Goal: Task Accomplishment & Management: Use online tool/utility

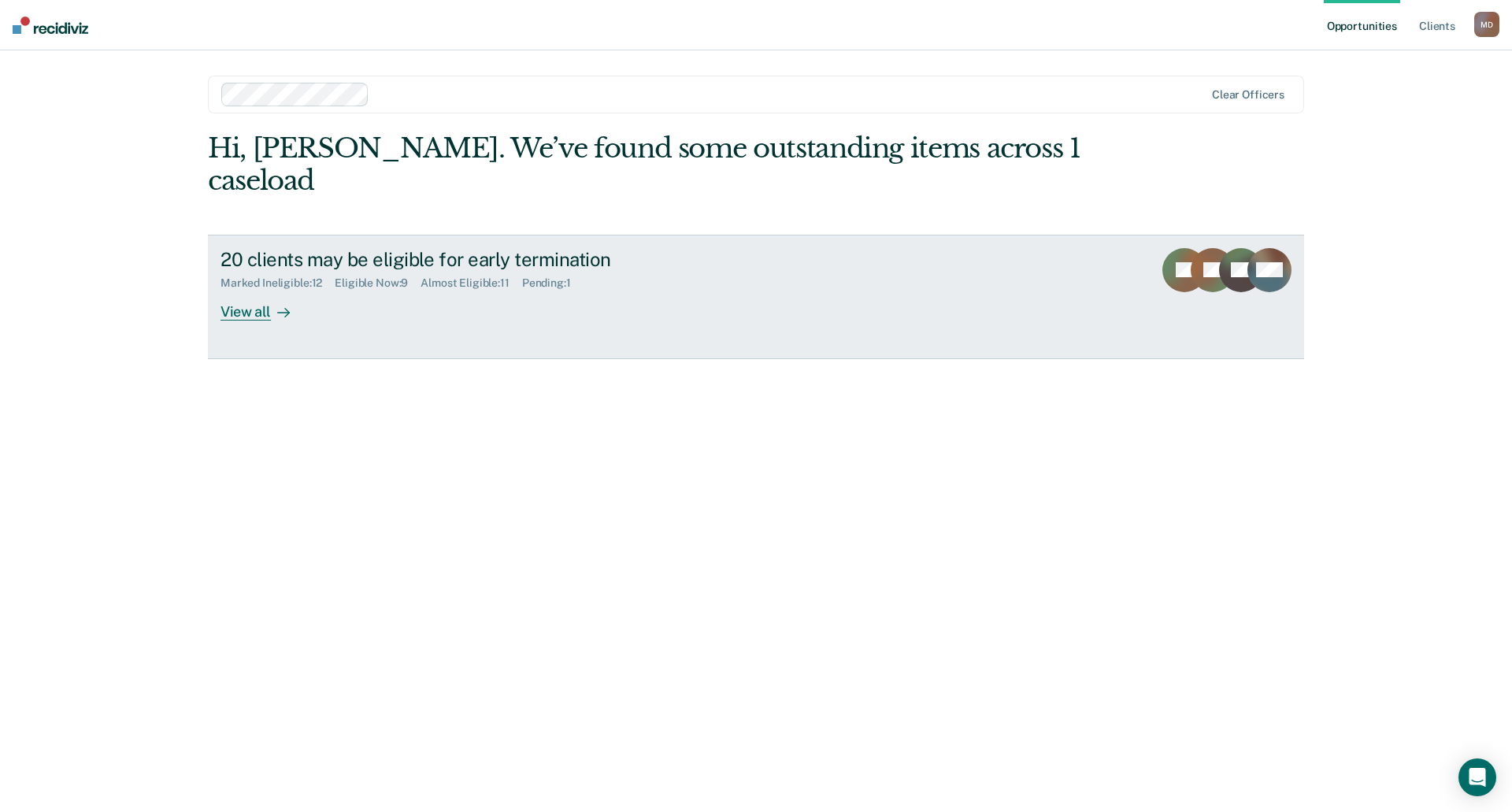
click at [237, 290] on div "View all" at bounding box center [264, 305] width 88 height 31
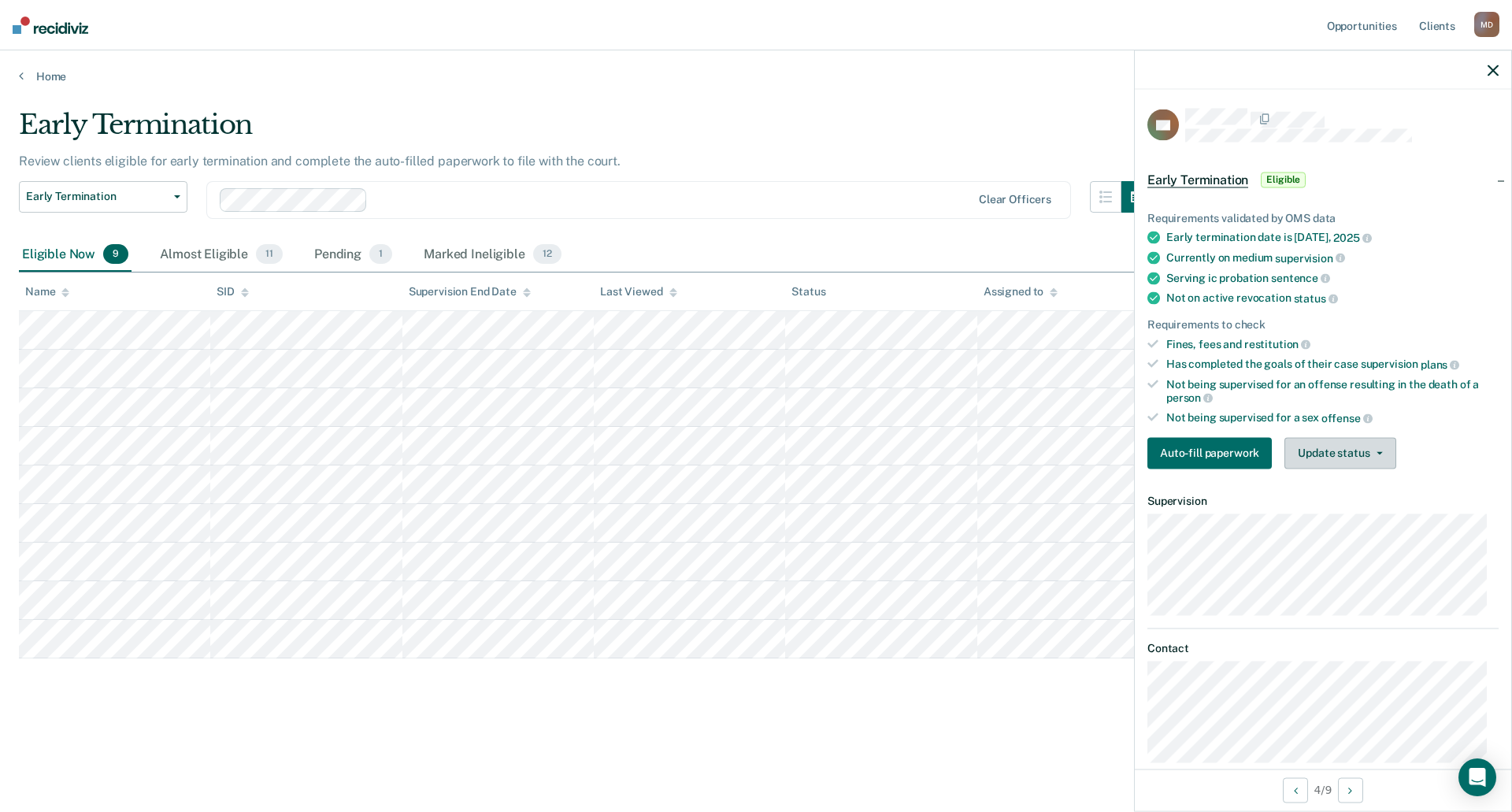
click at [1334, 449] on button "Update status" at bounding box center [1340, 453] width 111 height 32
click at [1330, 521] on button "Mark Ineligible" at bounding box center [1361, 517] width 152 height 25
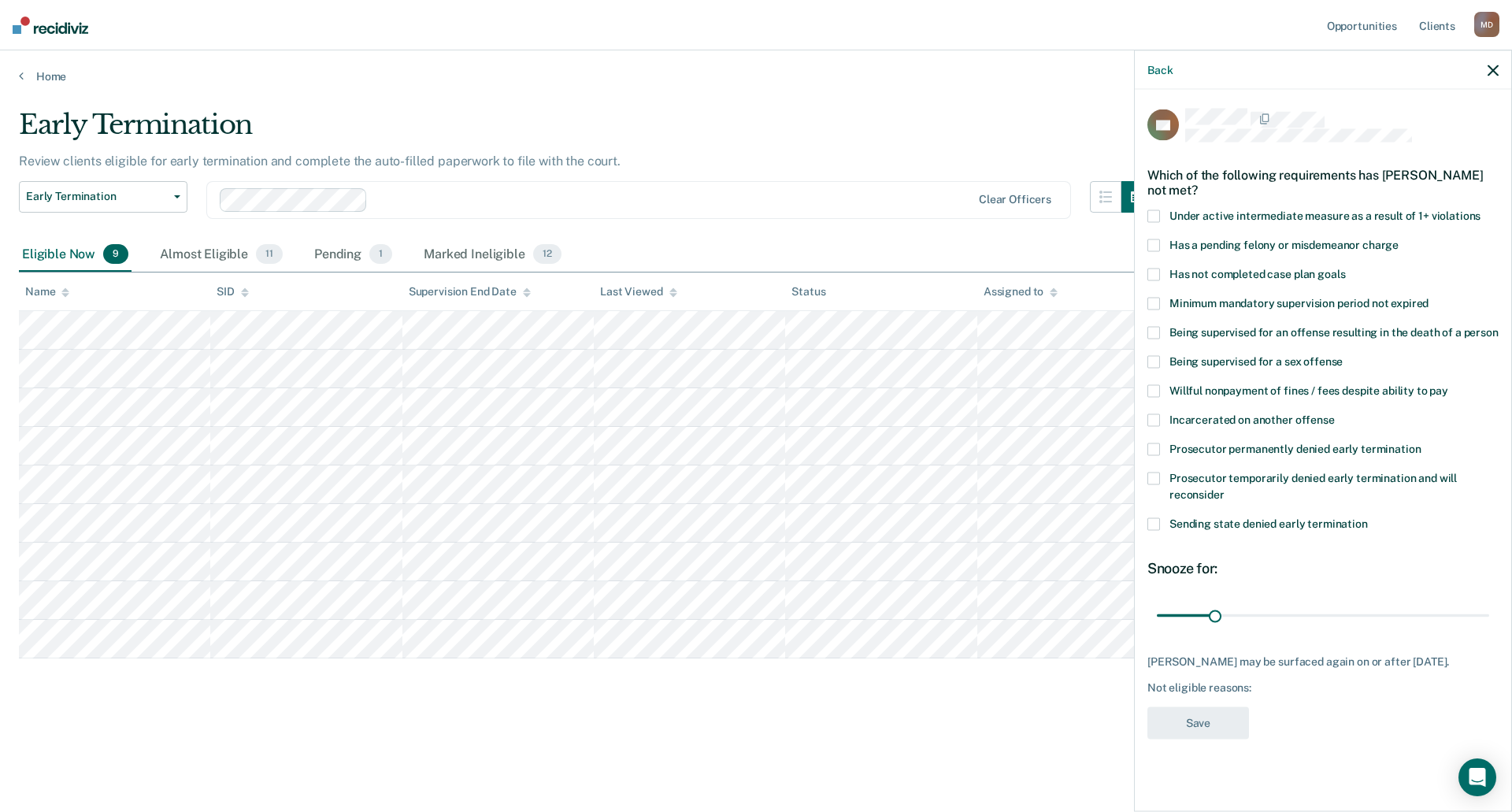
click at [1155, 268] on span at bounding box center [1154, 275] width 13 height 13
drag, startPoint x: 1219, startPoint y: 594, endPoint x: 1269, endPoint y: 599, distance: 50.2
type input "60"
click at [1269, 602] on input "range" at bounding box center [1323, 615] width 332 height 27
click at [1199, 708] on button "Save" at bounding box center [1199, 724] width 101 height 33
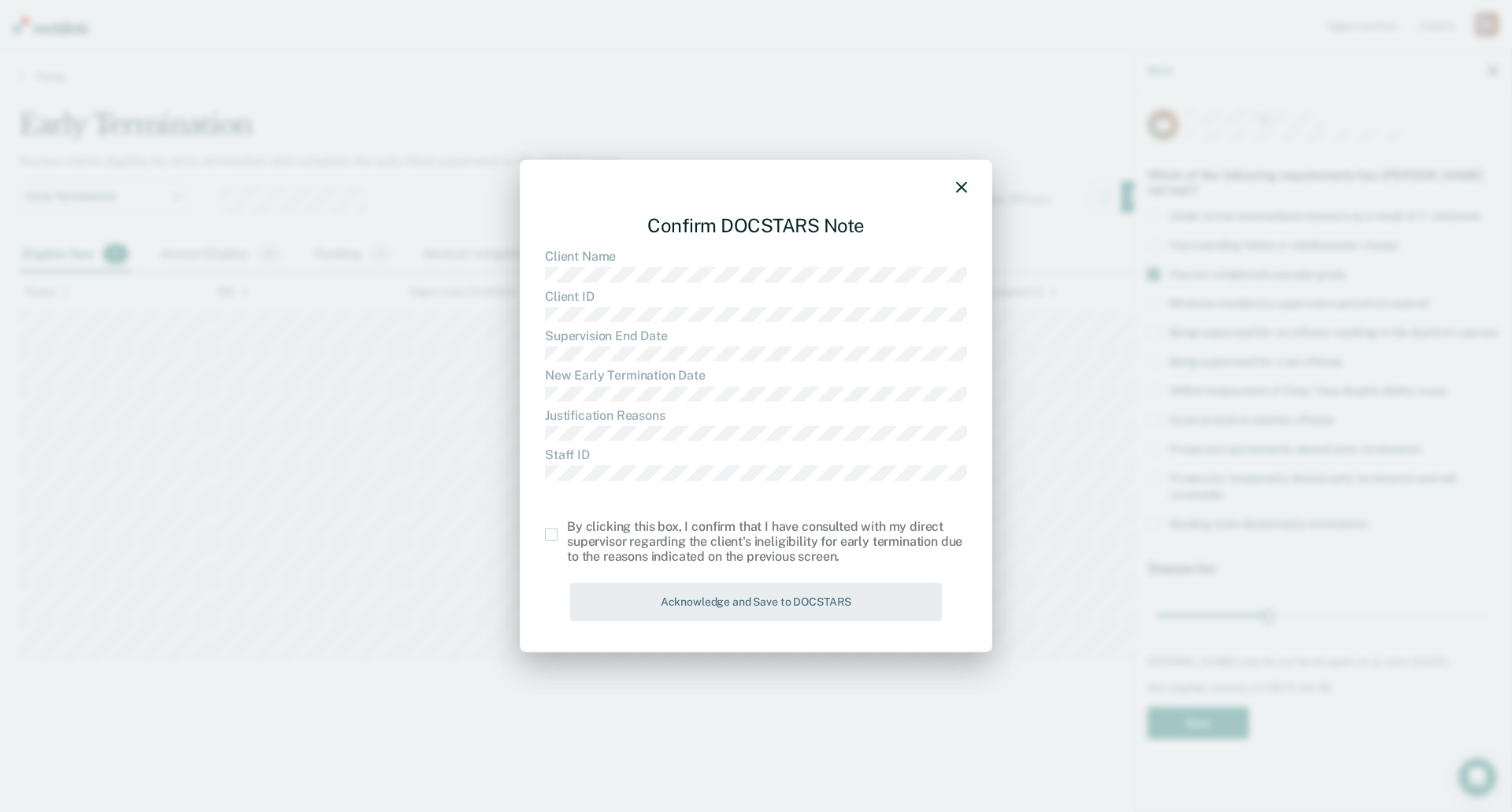
click at [552, 534] on span at bounding box center [552, 535] width 13 height 13
click at [567, 528] on input "checkbox" at bounding box center [567, 528] width 0 height 0
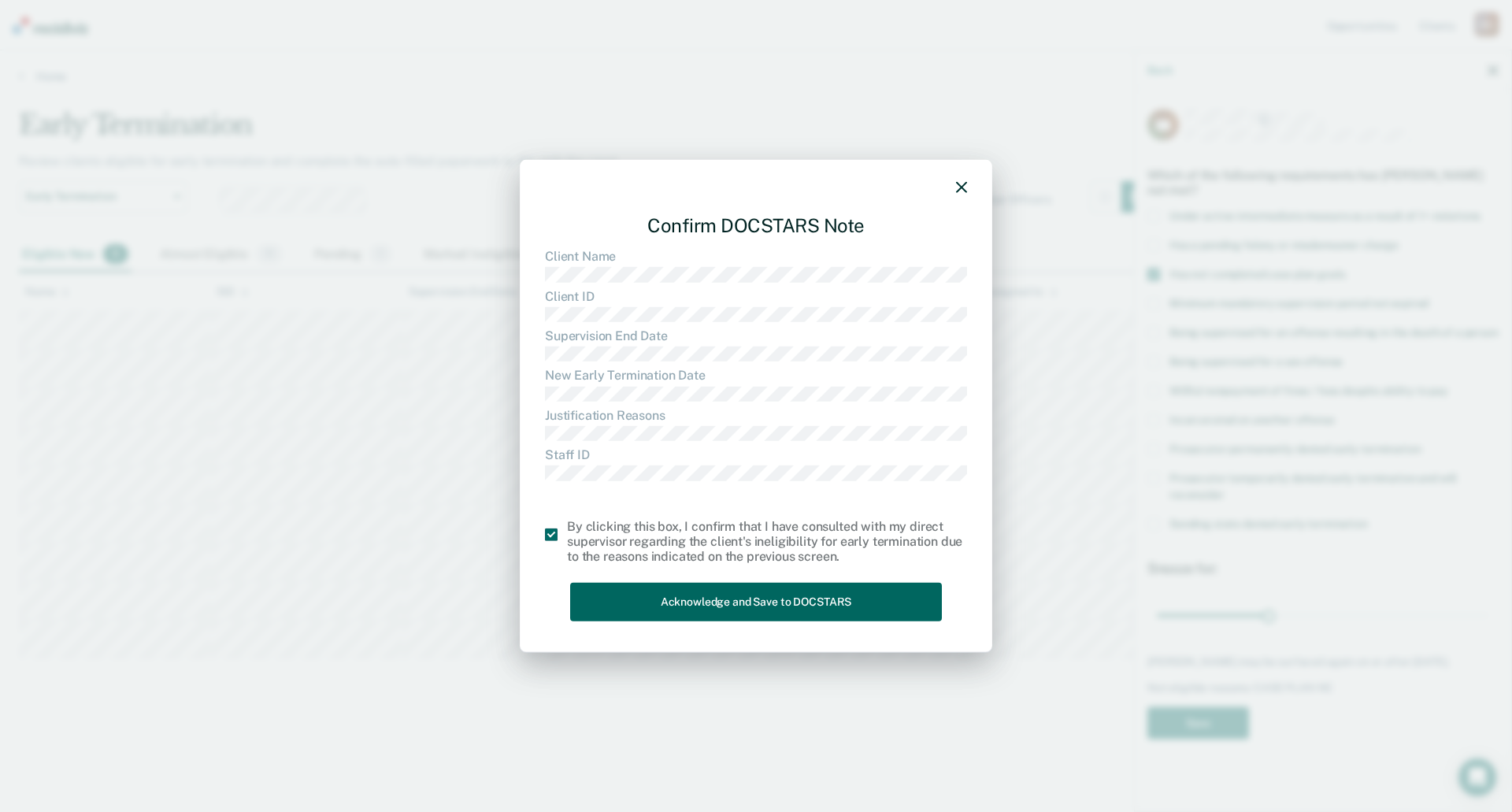
click at [761, 604] on button "Acknowledge and Save to DOCSTARS" at bounding box center [756, 602] width 371 height 39
